Goal: Transaction & Acquisition: Purchase product/service

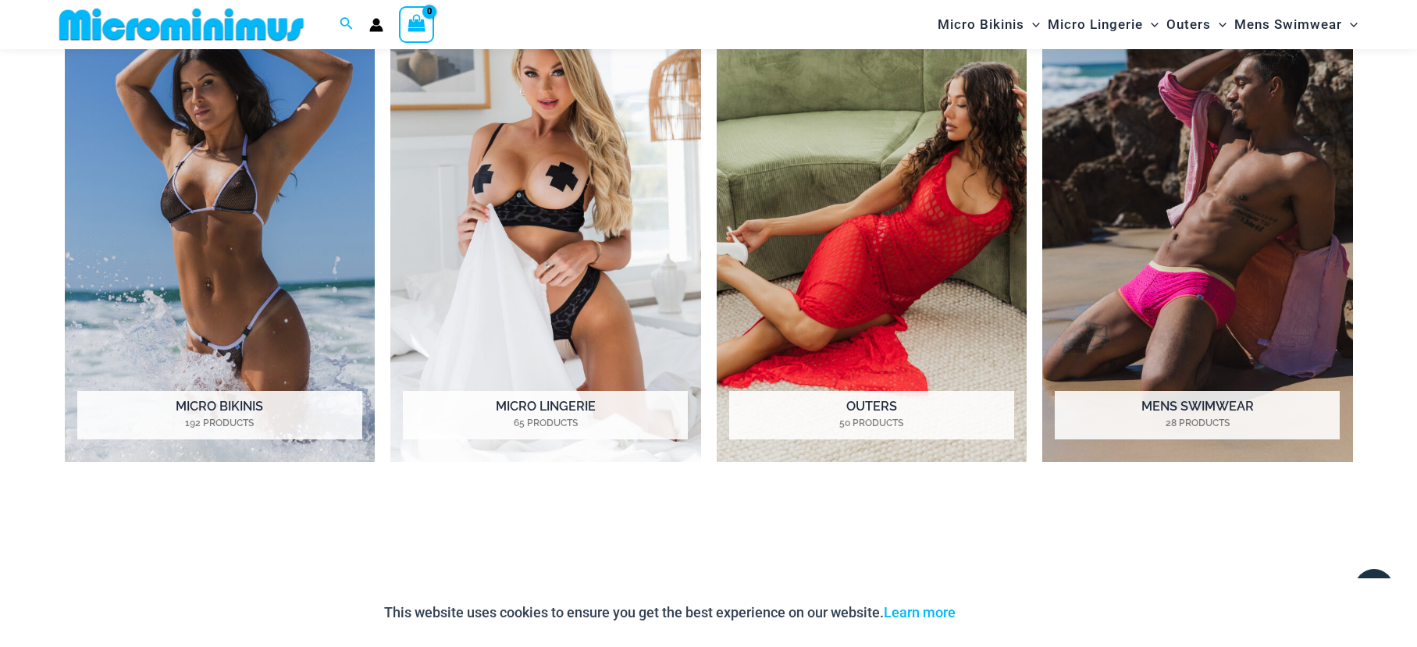
scroll to position [941, 0]
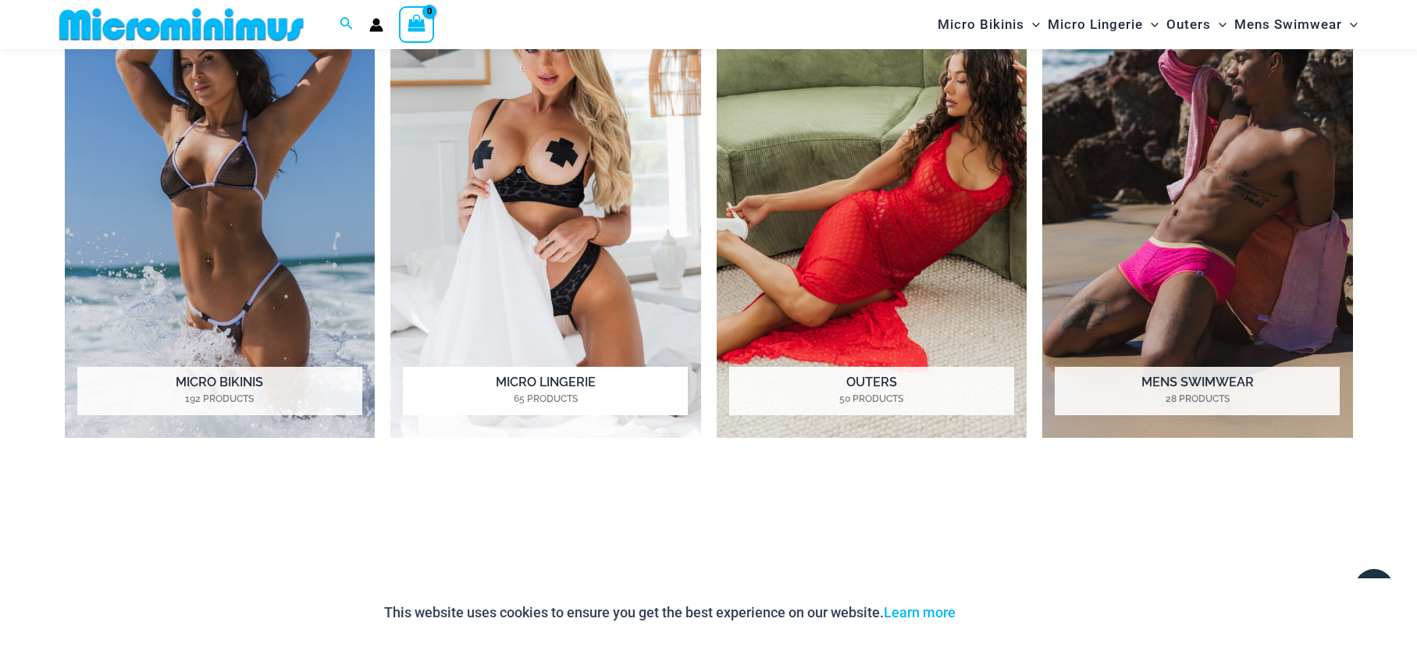
click at [591, 185] on img "Visit product category Micro Lingerie" at bounding box center [545, 199] width 311 height 477
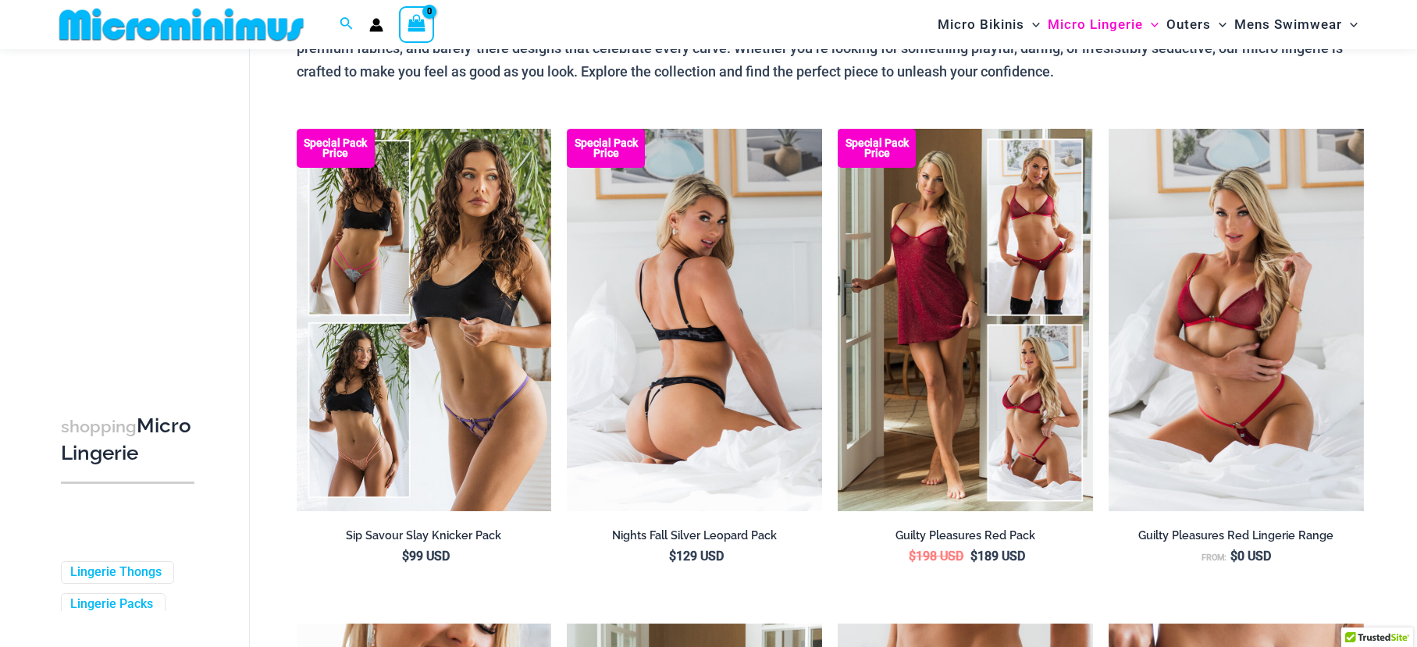
click at [683, 283] on img at bounding box center [694, 320] width 255 height 382
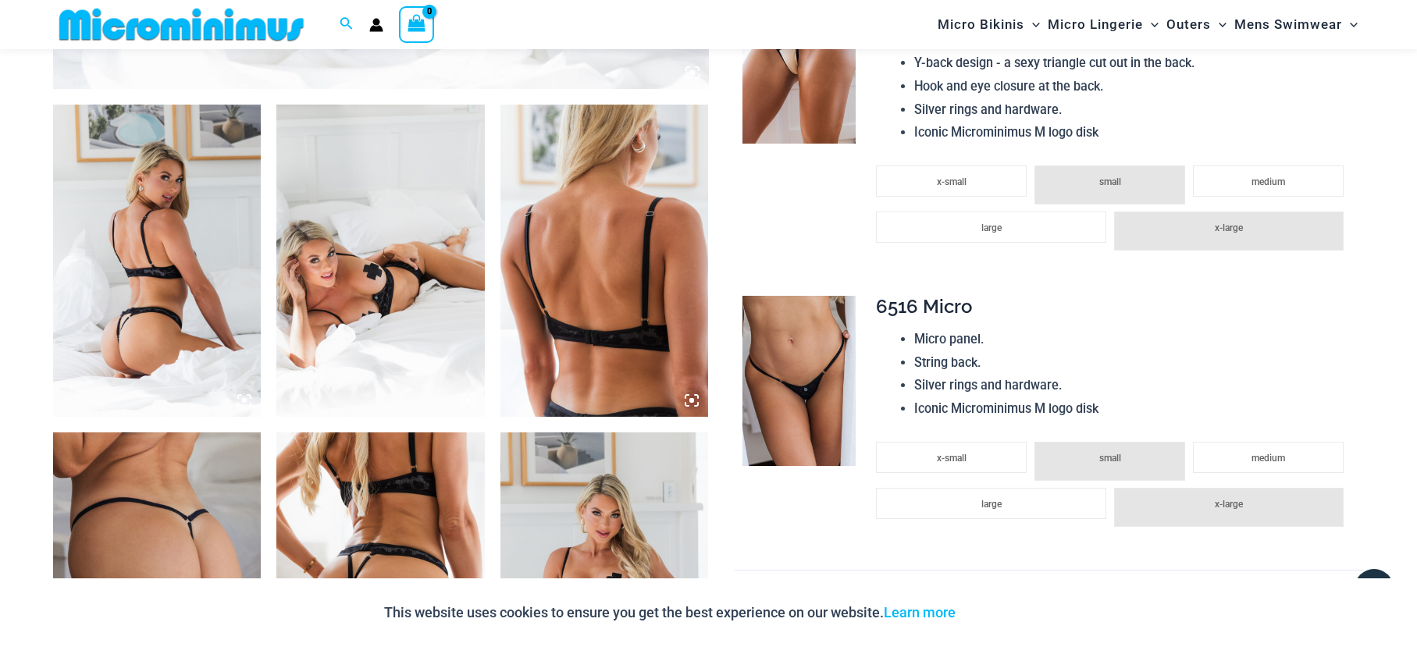
scroll to position [1095, 0]
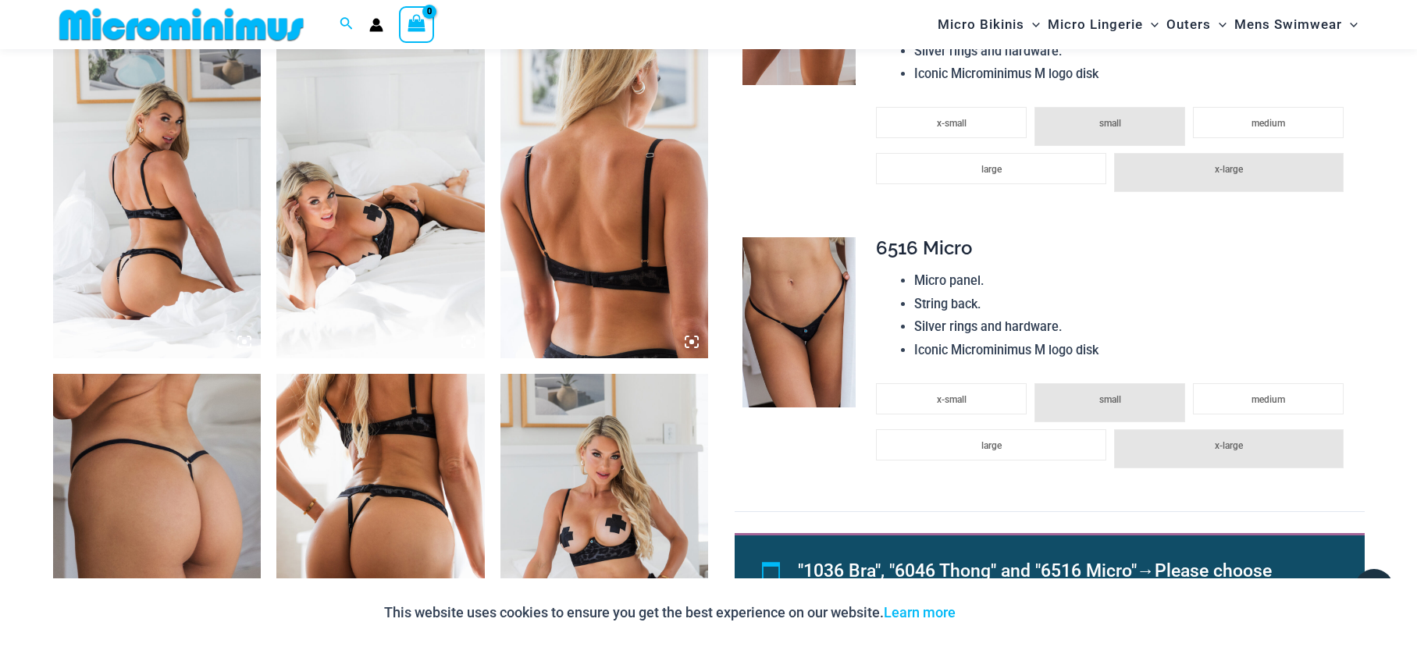
click at [367, 239] on img at bounding box center [380, 202] width 208 height 312
